Goal: Task Accomplishment & Management: Use online tool/utility

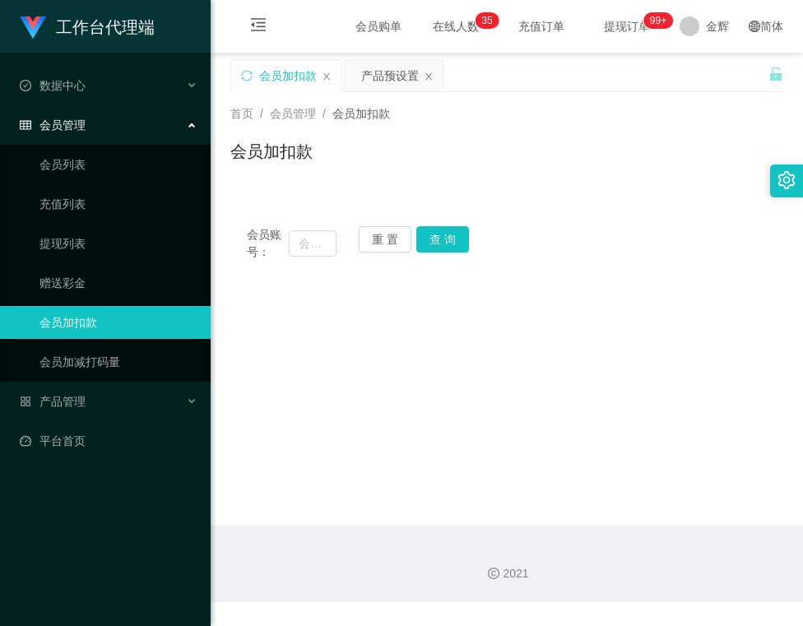
click at [310, 263] on div "会员账号： 重 置 查 询 会员账号 89463497 会员姓名 账号余额 100.00 操作类型 人工加款 人工扣款 金额 确 定" at bounding box center [506, 244] width 553 height 68
click at [308, 252] on input "text" at bounding box center [312, 243] width 47 height 26
type input "236617"
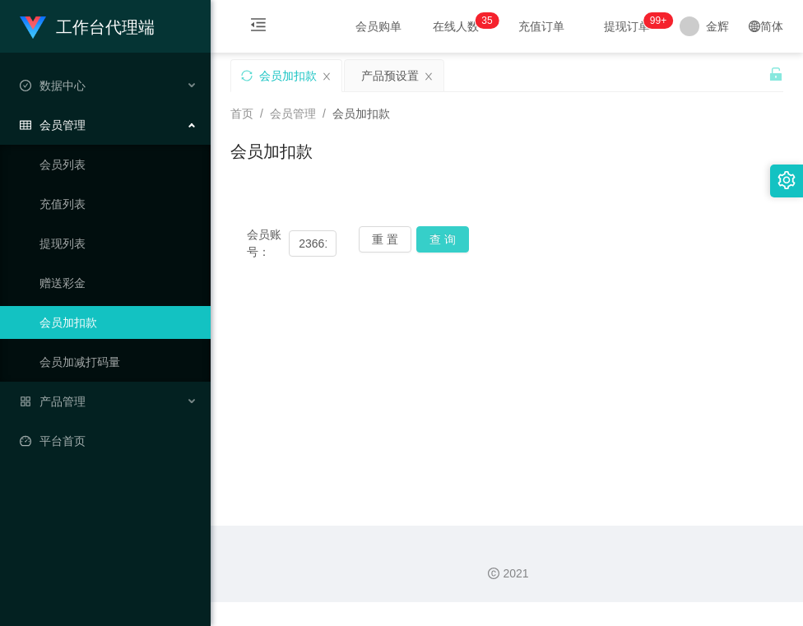
click at [445, 249] on button "查 询" at bounding box center [443, 239] width 53 height 26
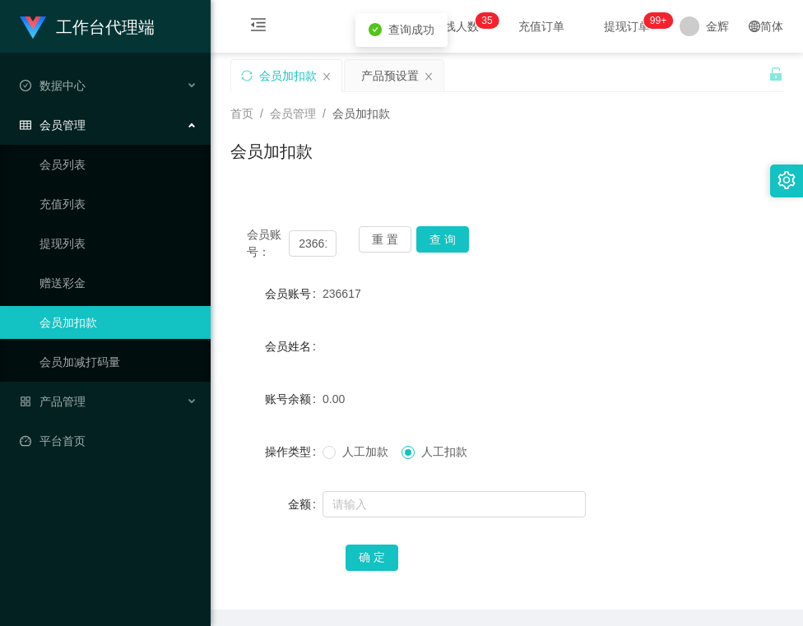
click at [340, 453] on span "人工加款" at bounding box center [365, 451] width 59 height 13
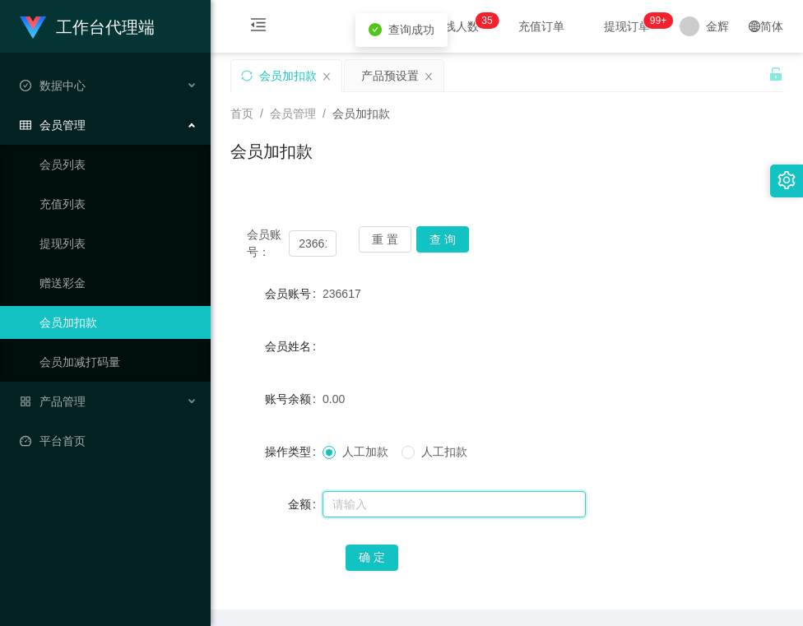
click at [349, 510] on input "text" at bounding box center [454, 504] width 263 height 26
type input "100"
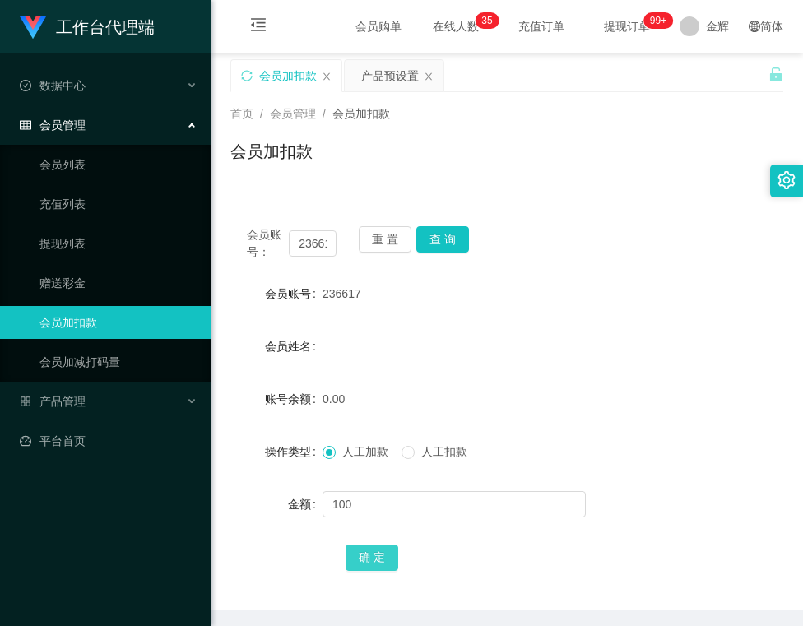
click at [375, 561] on button "确 定" at bounding box center [372, 558] width 53 height 26
drag, startPoint x: 320, startPoint y: 296, endPoint x: 364, endPoint y: 295, distance: 43.7
click at [364, 295] on div "236617" at bounding box center [484, 293] width 323 height 33
copy span "236617"
click at [432, 341] on div "会员姓名" at bounding box center [506, 346] width 553 height 33
